Goal: Check status

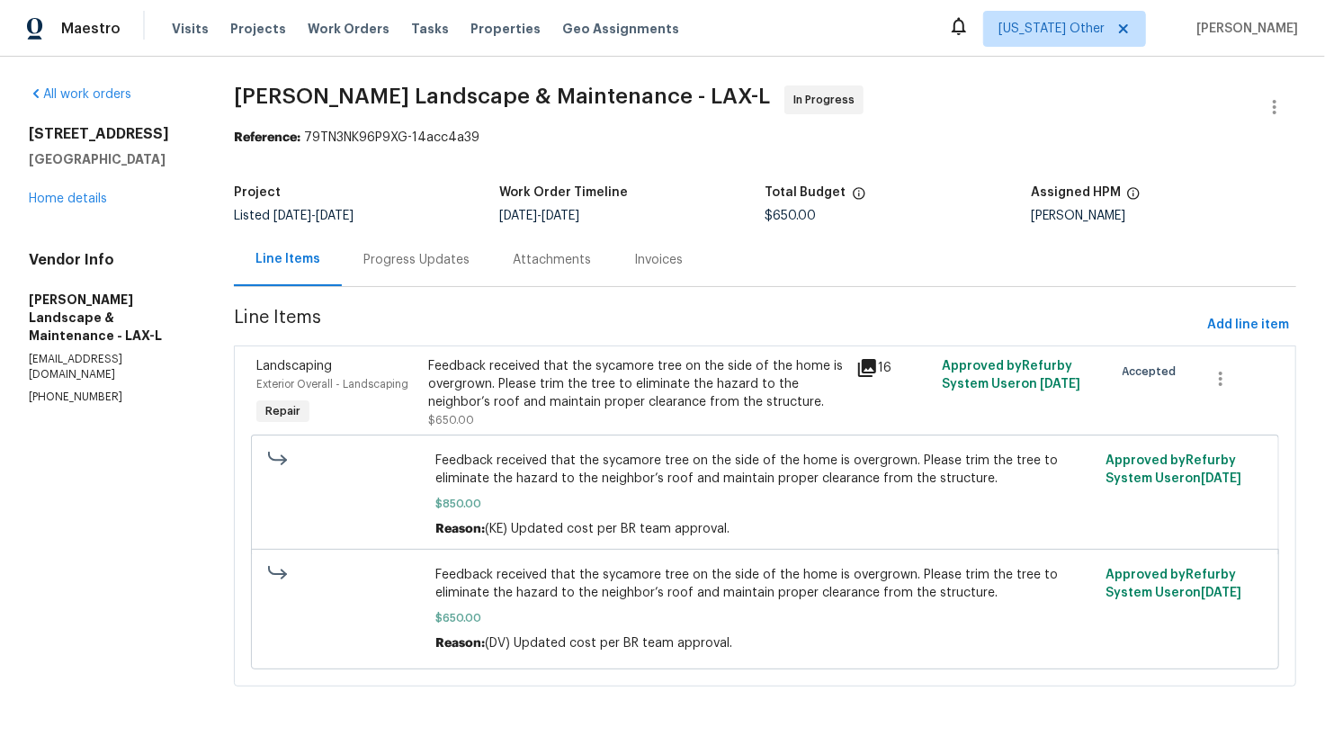
click at [425, 256] on div "Progress Updates" at bounding box center [417, 260] width 106 height 18
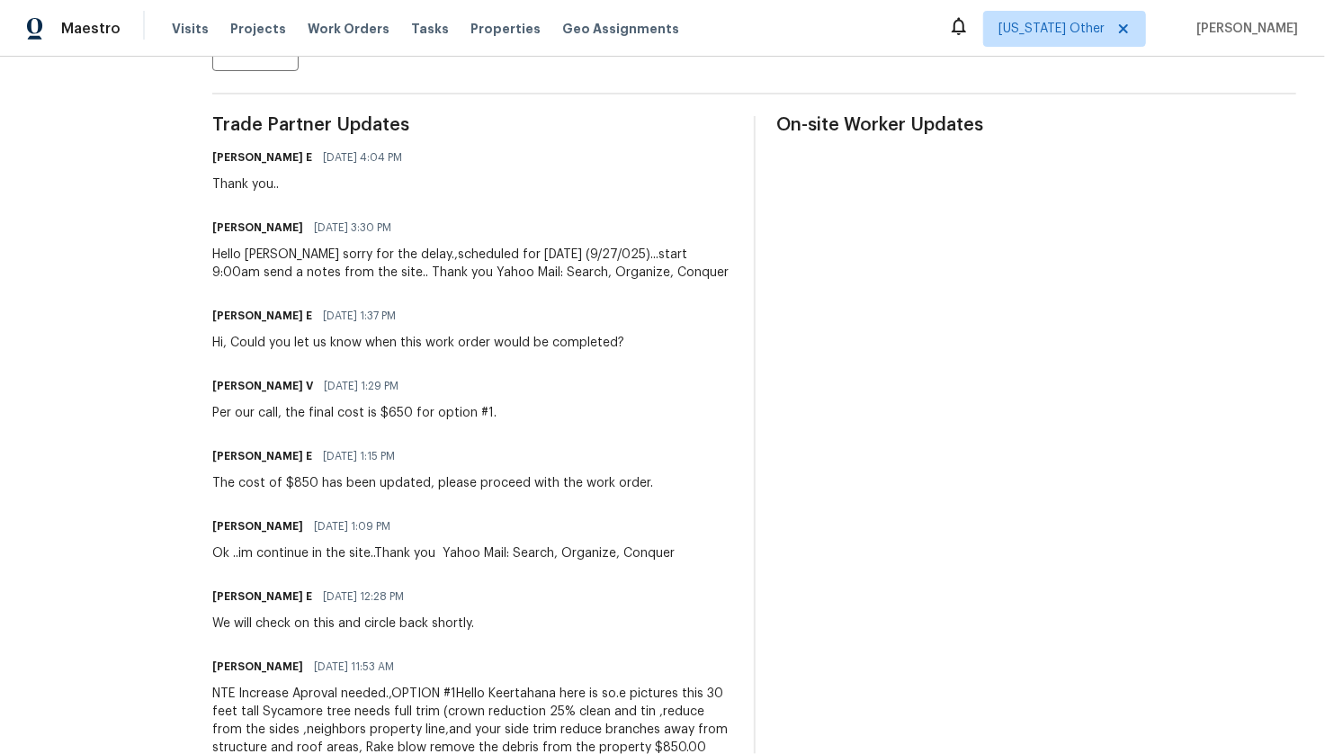
scroll to position [494, 0]
drag, startPoint x: 359, startPoint y: 223, endPoint x: 461, endPoint y: 230, distance: 101.9
click at [461, 230] on div "[PERSON_NAME] [DATE] 3:30 PM" at bounding box center [472, 228] width 520 height 25
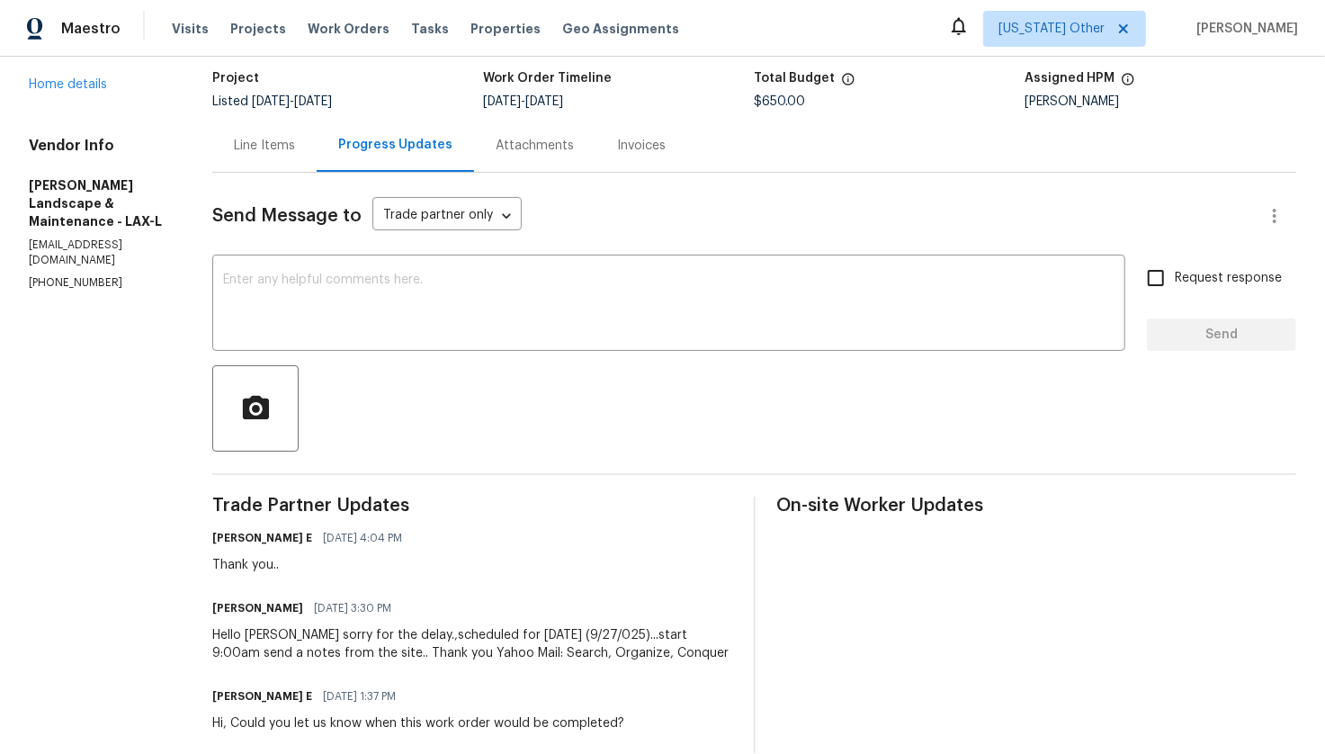
scroll to position [115, 0]
drag, startPoint x: 301, startPoint y: 605, endPoint x: 427, endPoint y: 605, distance: 126.0
click at [427, 605] on div "[PERSON_NAME] [DATE] 3:30 PM" at bounding box center [472, 607] width 520 height 25
click at [435, 606] on div "[PERSON_NAME] [DATE] 3:30 PM" at bounding box center [472, 607] width 520 height 25
drag, startPoint x: 533, startPoint y: 637, endPoint x: 642, endPoint y: 625, distance: 109.5
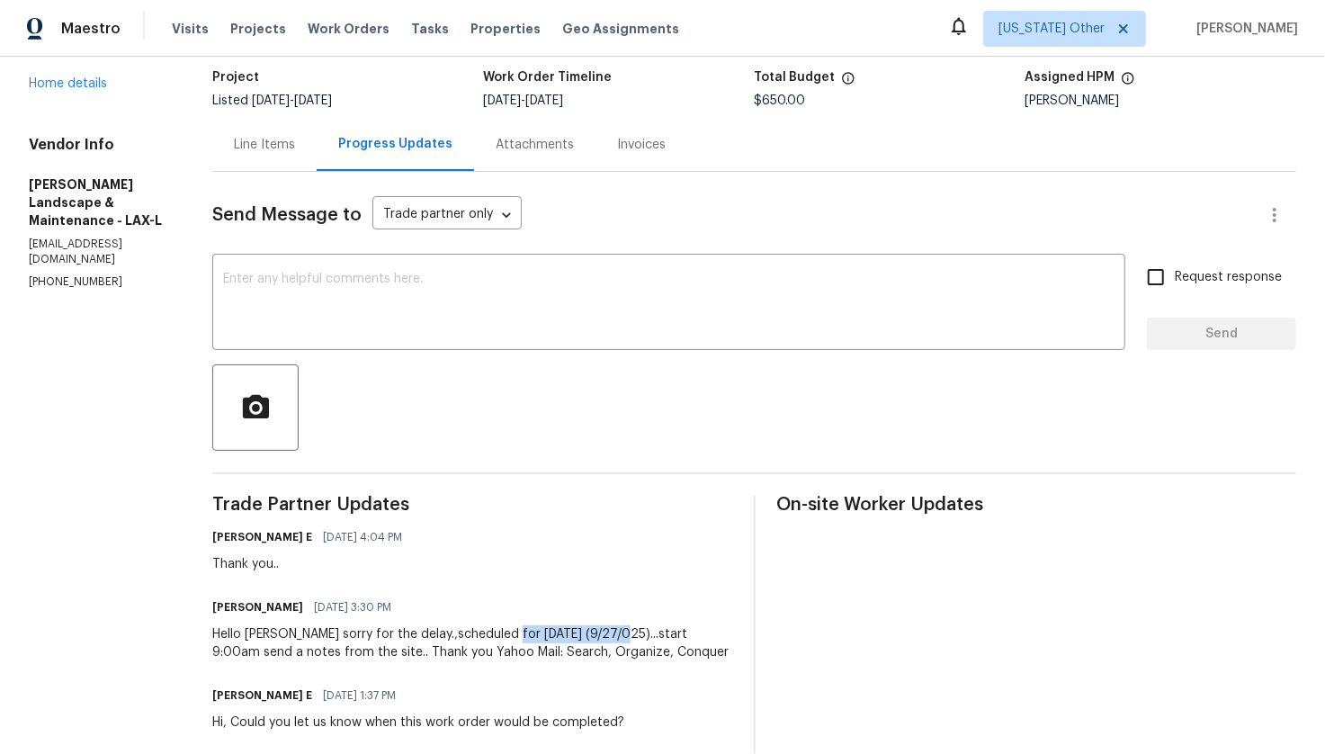
click at [642, 625] on div "Hello [PERSON_NAME] sorry for the delay.,scheduled for [DATE] (9/27/025)...star…" at bounding box center [472, 643] width 520 height 36
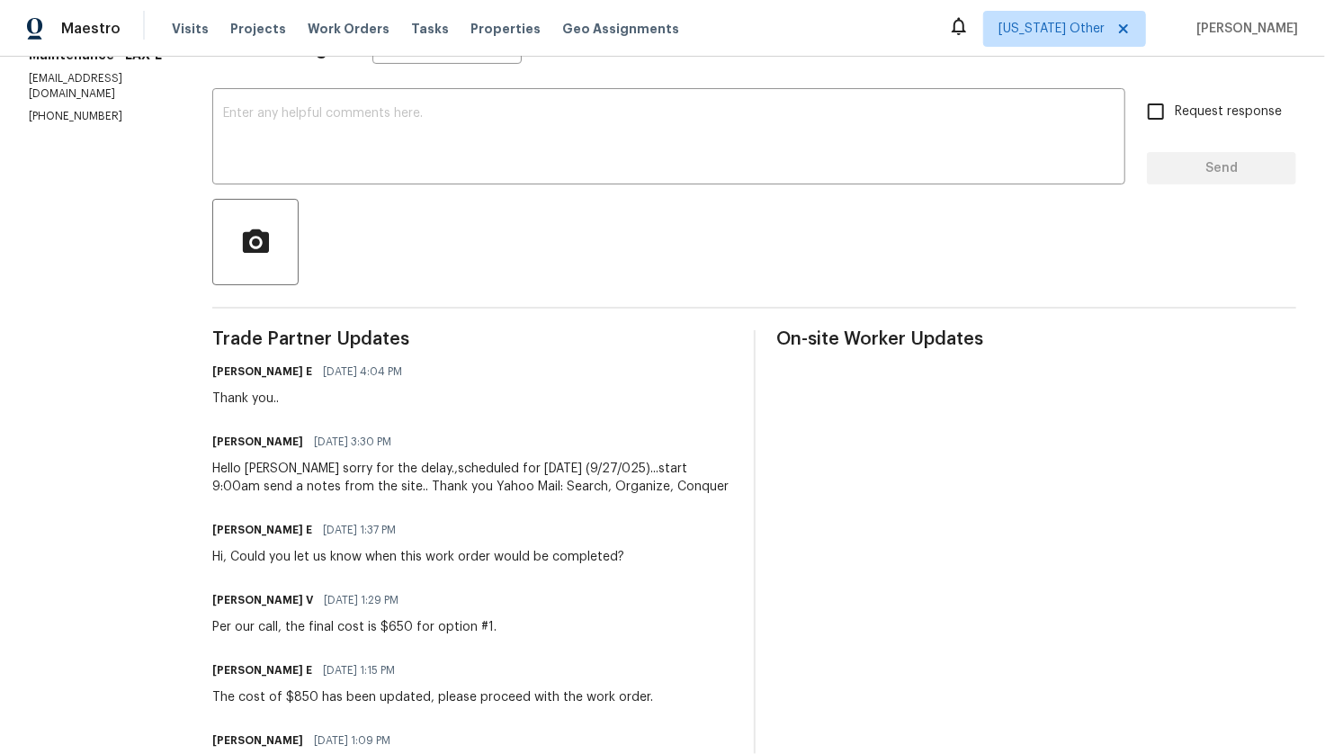
scroll to position [0, 0]
